Goal: Task Accomplishment & Management: Use online tool/utility

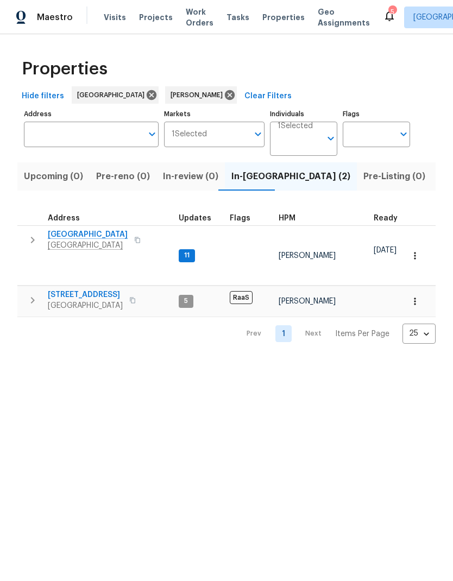
click at [110, 238] on span "1410 Waterside Village Dr" at bounding box center [88, 234] width 80 height 11
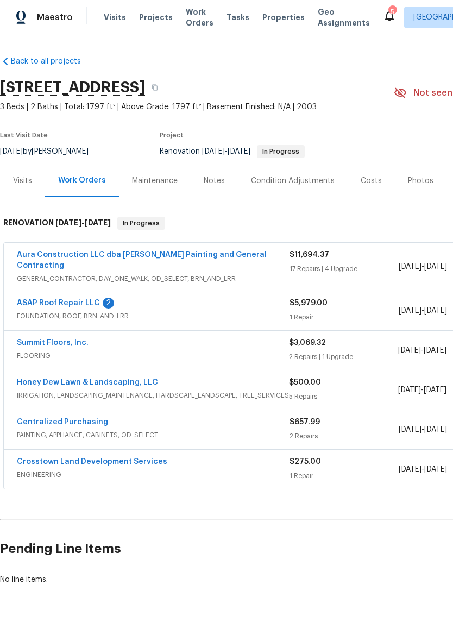
click at [124, 378] on link "Honey Dew Lawn & Landscaping, LLC" at bounding box center [87, 382] width 141 height 8
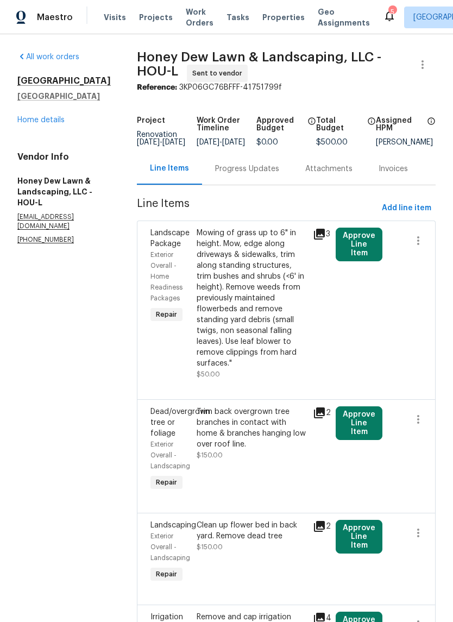
click at [40, 122] on link "Home details" at bounding box center [40, 120] width 47 height 8
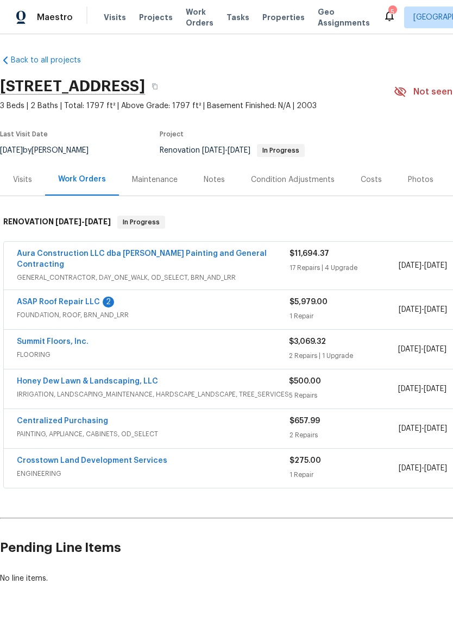
scroll to position [1, 0]
click at [127, 377] on link "Honey Dew Lawn & Landscaping, LLC" at bounding box center [87, 381] width 141 height 8
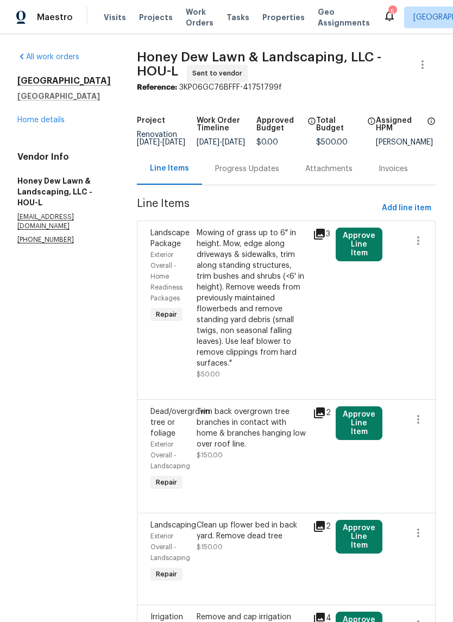
click at [46, 121] on link "Home details" at bounding box center [40, 120] width 47 height 8
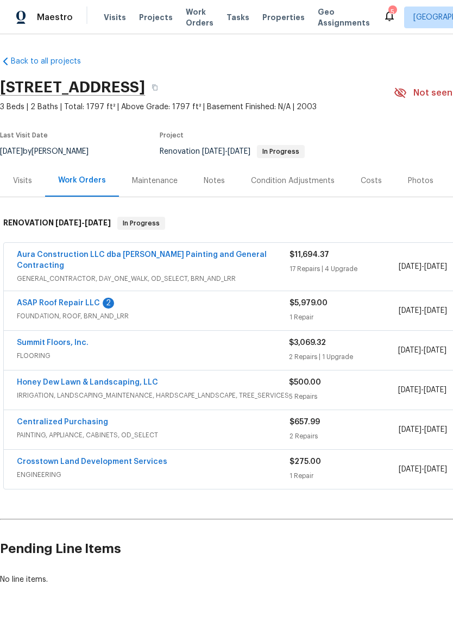
click at [124, 378] on link "Honey Dew Lawn & Landscaping, LLC" at bounding box center [87, 382] width 141 height 8
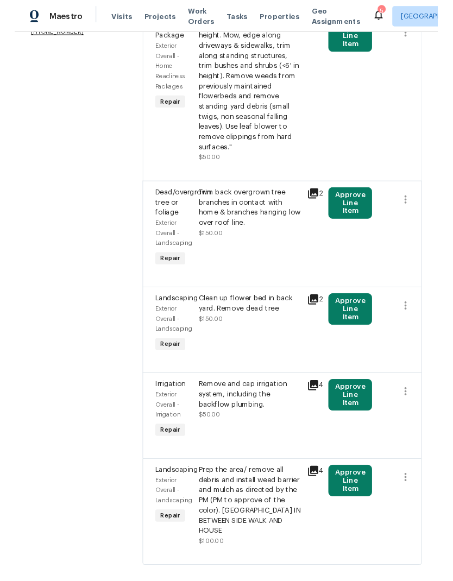
scroll to position [205, 0]
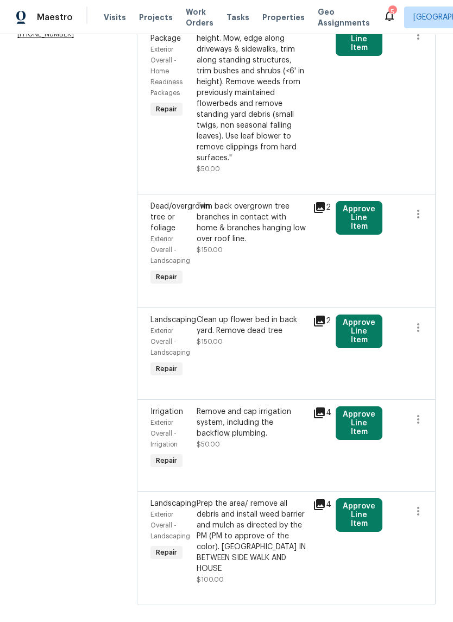
click at [266, 439] on div "Remove and cap irrigation system, including the backflow plumbing." at bounding box center [251, 422] width 109 height 33
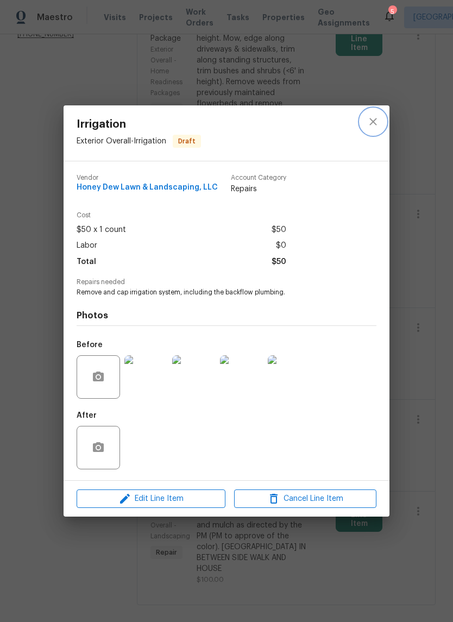
click at [380, 117] on button "close" at bounding box center [373, 122] width 26 height 26
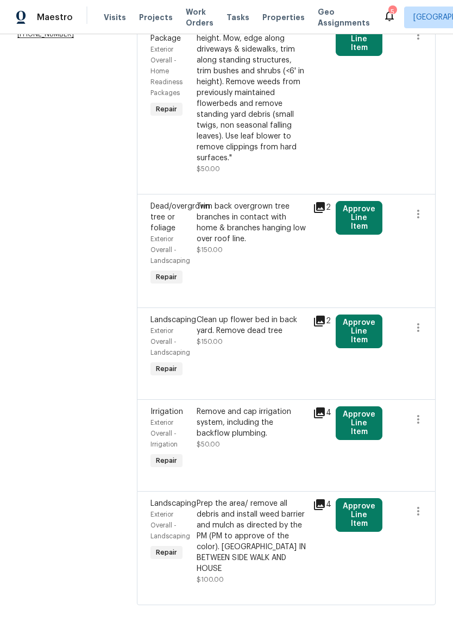
click at [369, 440] on button "Approve Line Item" at bounding box center [359, 423] width 47 height 34
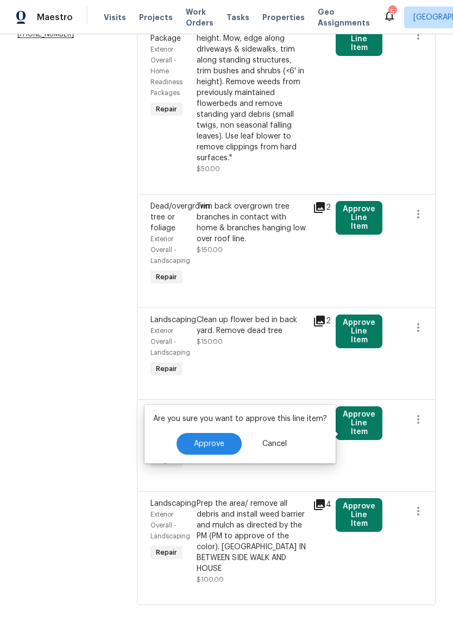
click at [225, 447] on button "Approve" at bounding box center [208, 444] width 65 height 22
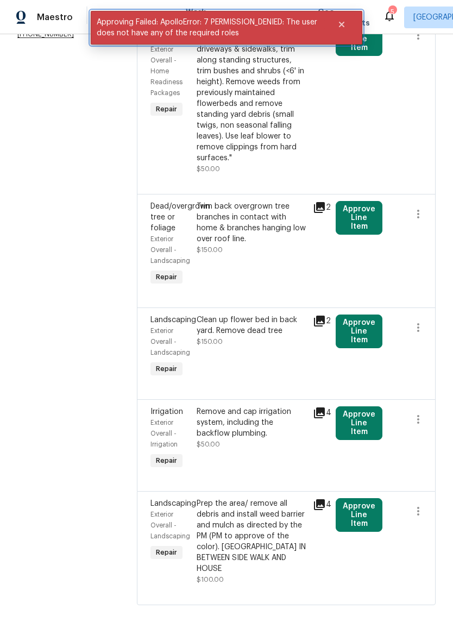
click at [344, 28] on icon "Close" at bounding box center [341, 24] width 9 height 9
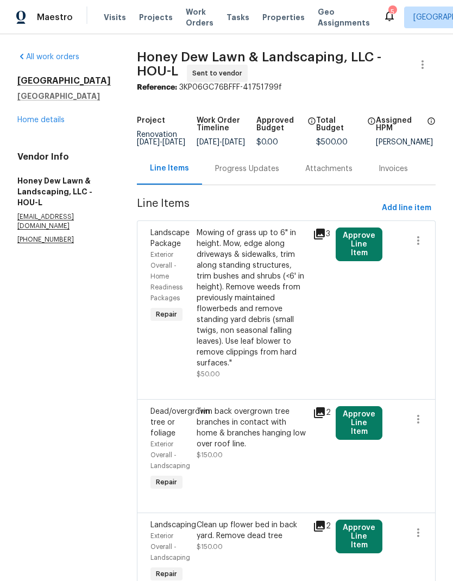
scroll to position [0, 0]
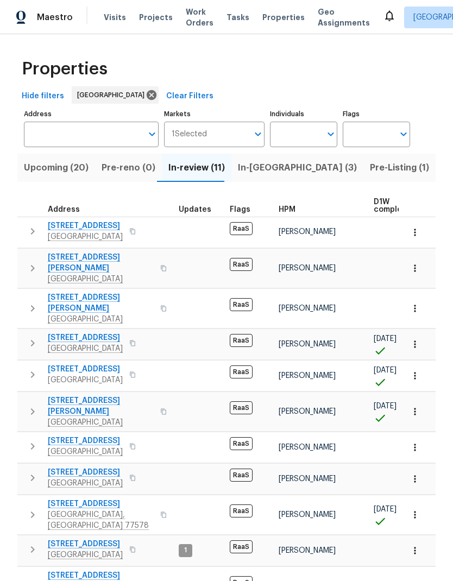
scroll to position [-17, 0]
click at [108, 15] on span "Visits" at bounding box center [115, 17] width 22 height 11
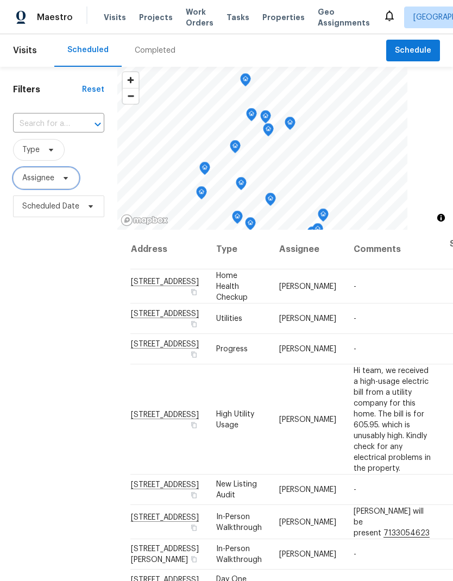
click at [39, 182] on span "Assignee" at bounding box center [38, 178] width 32 height 11
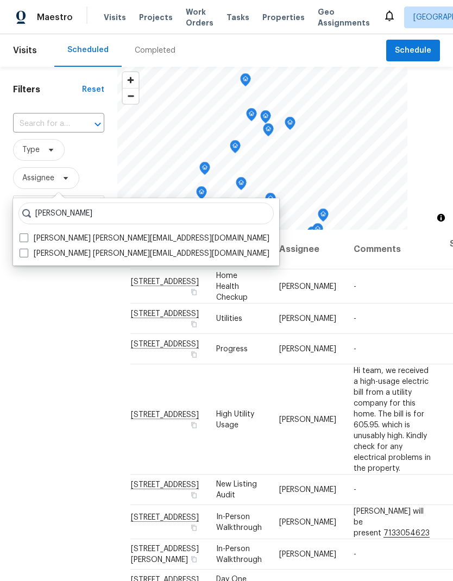
type input "[PERSON_NAME]"
click at [29, 250] on label "[PERSON_NAME] [PERSON_NAME][EMAIL_ADDRESS][DOMAIN_NAME]" at bounding box center [145, 253] width 250 height 11
click at [27, 250] on input "[PERSON_NAME] [PERSON_NAME][EMAIL_ADDRESS][DOMAIN_NAME]" at bounding box center [23, 251] width 7 height 7
checkbox input "true"
